Goal: Information Seeking & Learning: Learn about a topic

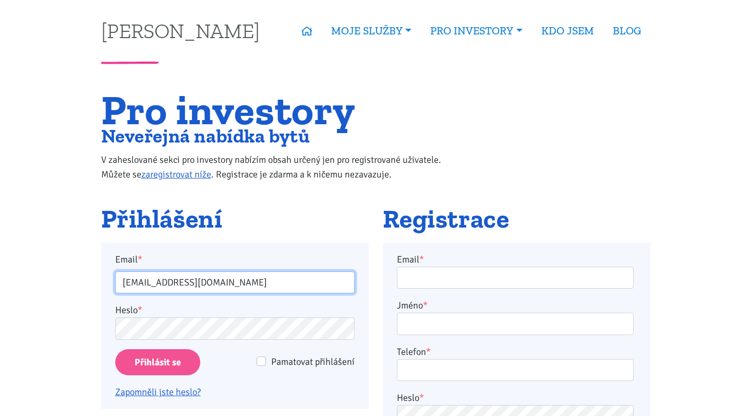
type input "veroslav.cerman@gmail.com"
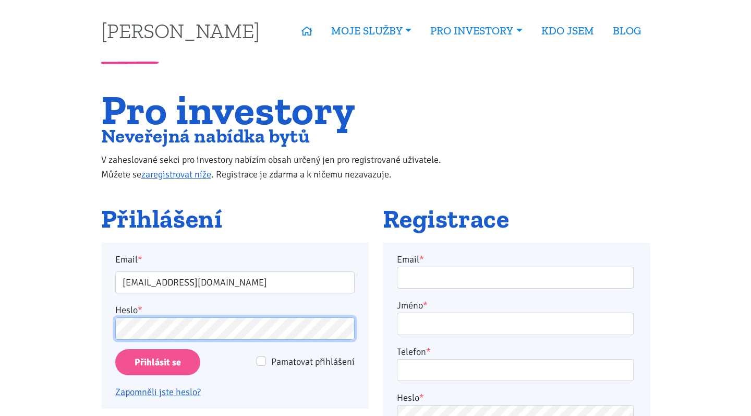
click at [157, 362] on input "Přihlásit se" at bounding box center [157, 362] width 85 height 27
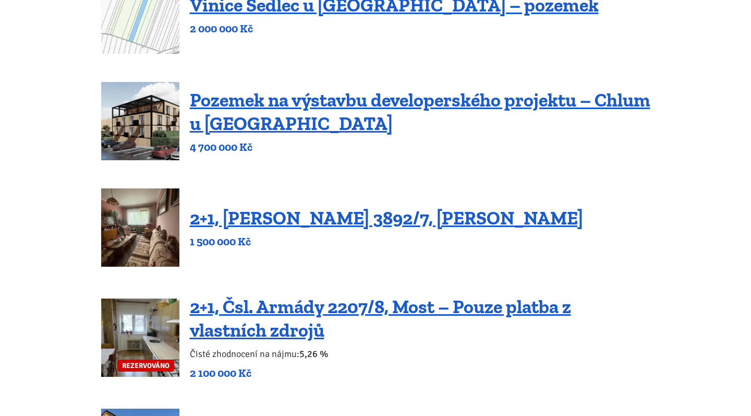
scroll to position [193, 0]
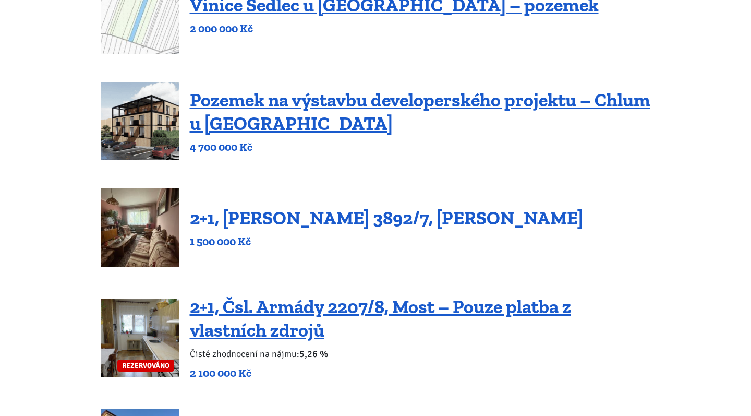
click at [291, 220] on link "2+1, [PERSON_NAME] 3892/7, [PERSON_NAME]" at bounding box center [386, 218] width 393 height 22
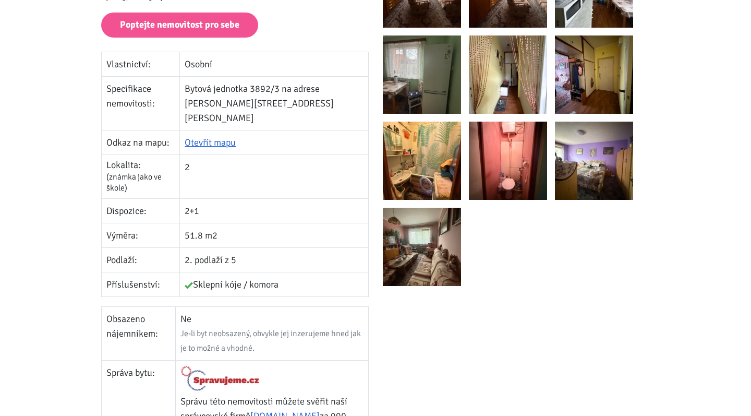
scroll to position [262, 0]
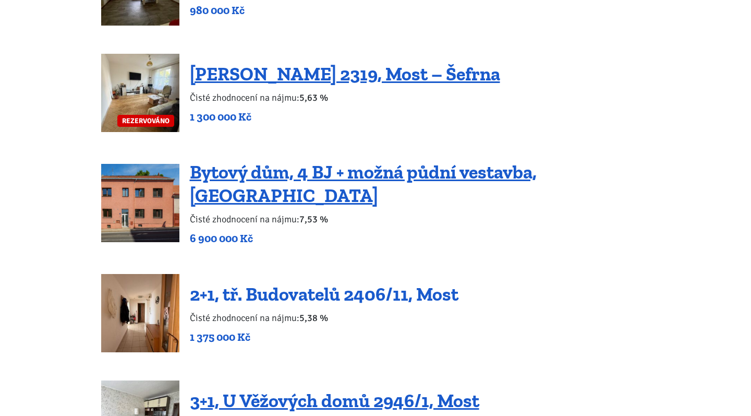
scroll to position [1277, 0]
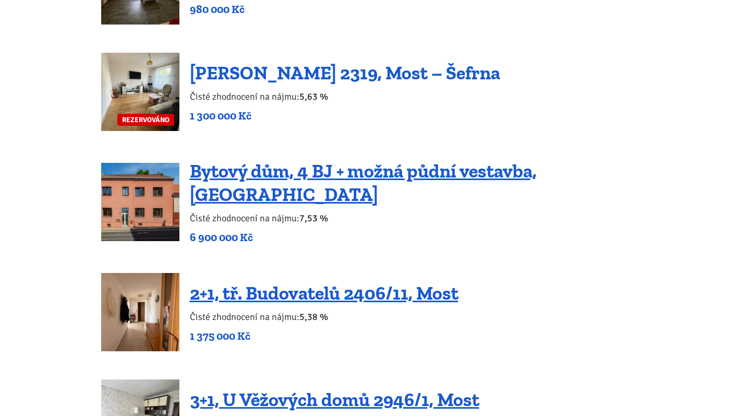
click at [388, 73] on link "[PERSON_NAME] 2319, Most – Šefrna" at bounding box center [345, 73] width 310 height 22
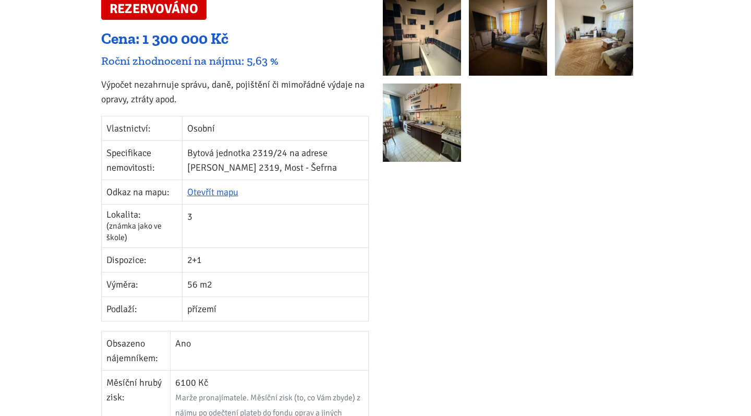
scroll to position [212, 0]
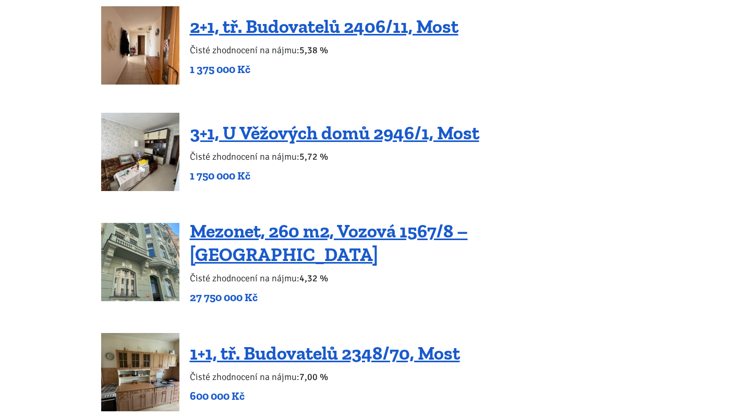
scroll to position [1543, 0]
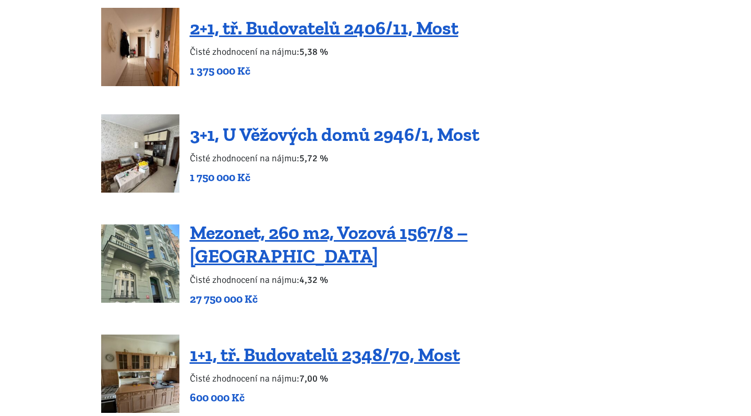
click at [366, 125] on link "3+1, U Věžových domů 2946/1, Most" at bounding box center [335, 134] width 290 height 22
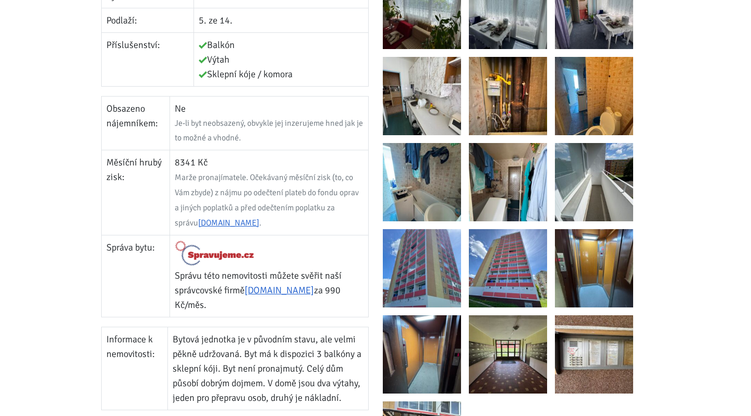
scroll to position [494, 0]
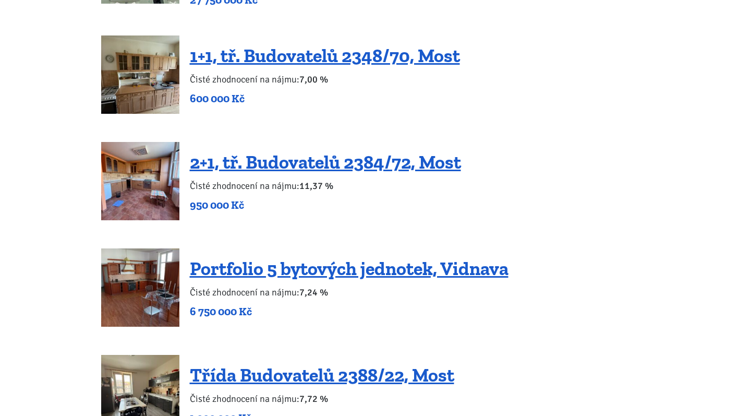
scroll to position [1842, 0]
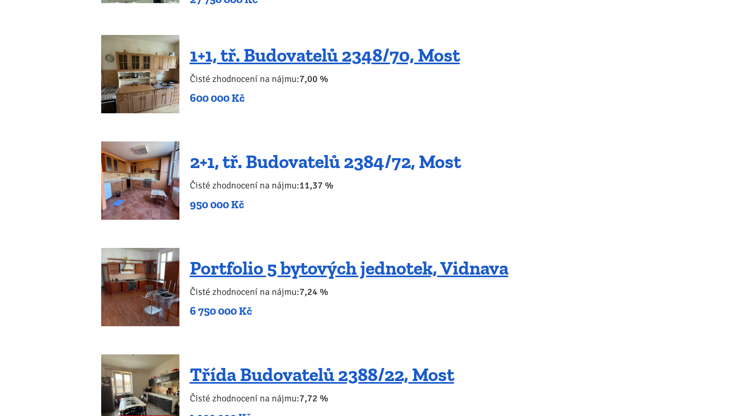
click at [307, 150] on link "2+1, tř. Budovatelů 2384/72, Most" at bounding box center [325, 161] width 271 height 22
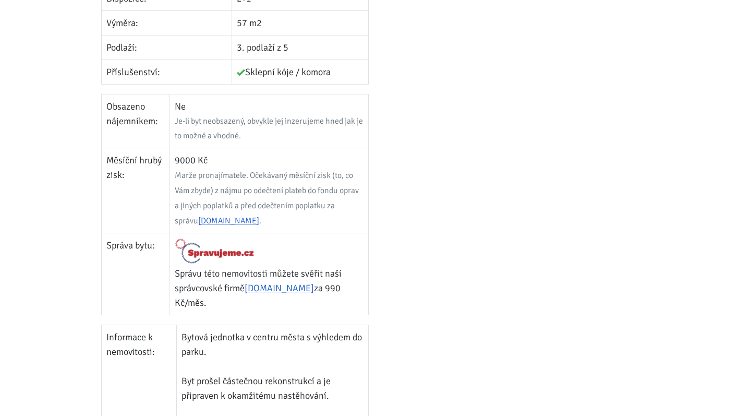
scroll to position [424, 0]
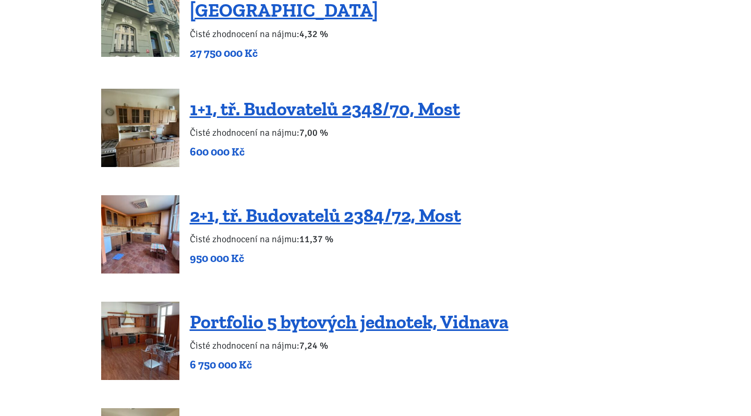
scroll to position [1785, 0]
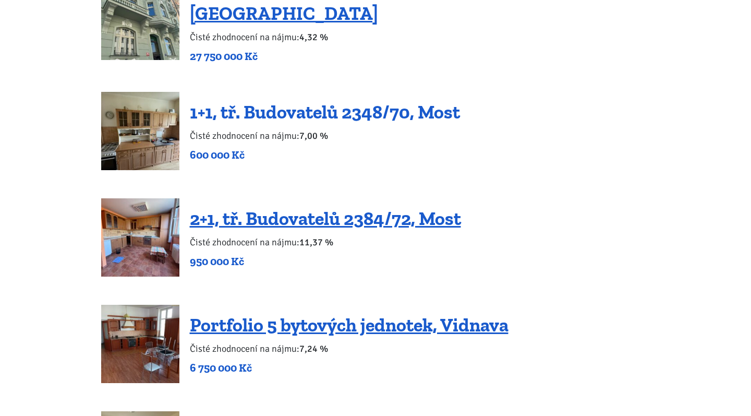
click at [339, 104] on link "1+1, tř. Budovatelů 2348/70, Most" at bounding box center [325, 112] width 270 height 22
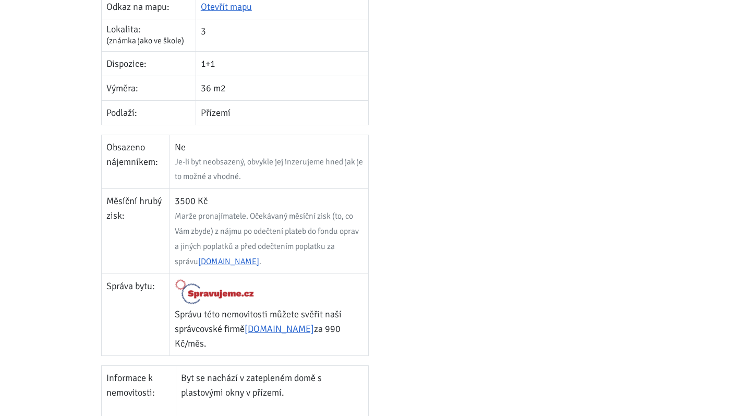
scroll to position [389, 0]
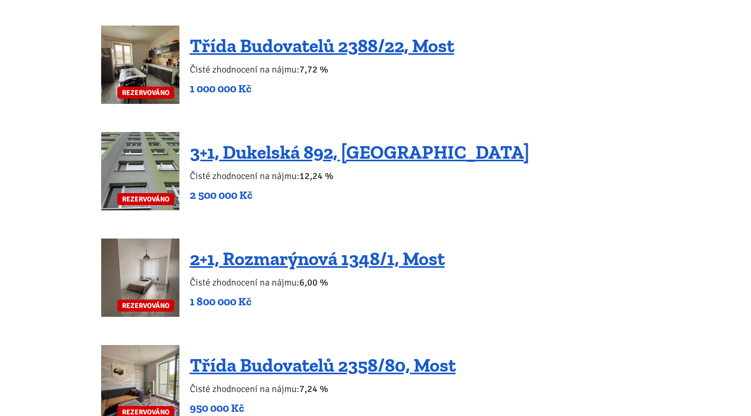
scroll to position [2192, 0]
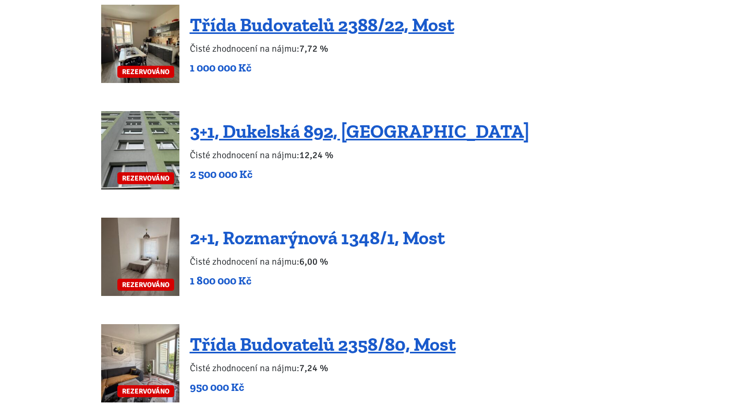
click at [329, 230] on link "2+1, Rozmarýnová 1348/1, Most" at bounding box center [317, 237] width 255 height 22
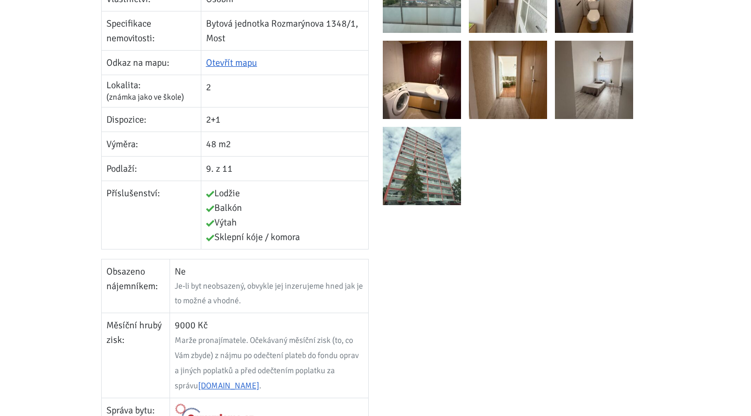
scroll to position [315, 0]
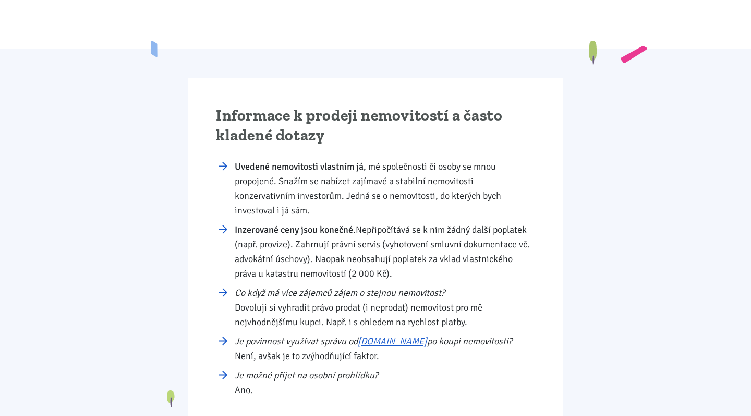
scroll to position [2603, 0]
